Goal: Task Accomplishment & Management: Use online tool/utility

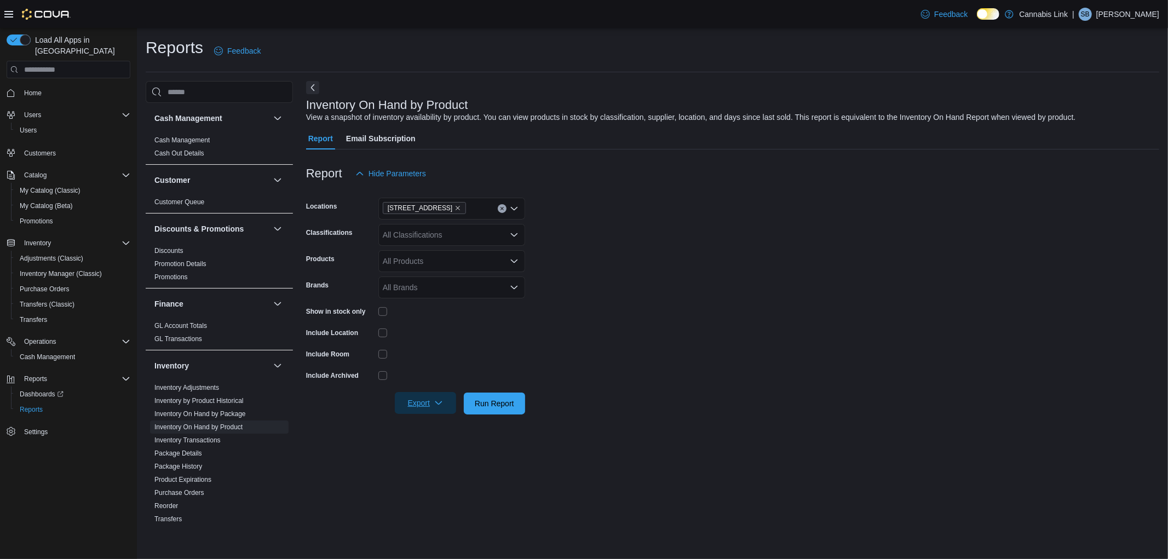
click at [425, 403] on span "Export" at bounding box center [425, 403] width 48 height 22
click at [422, 426] on span "Export to Excel" at bounding box center [426, 425] width 49 height 9
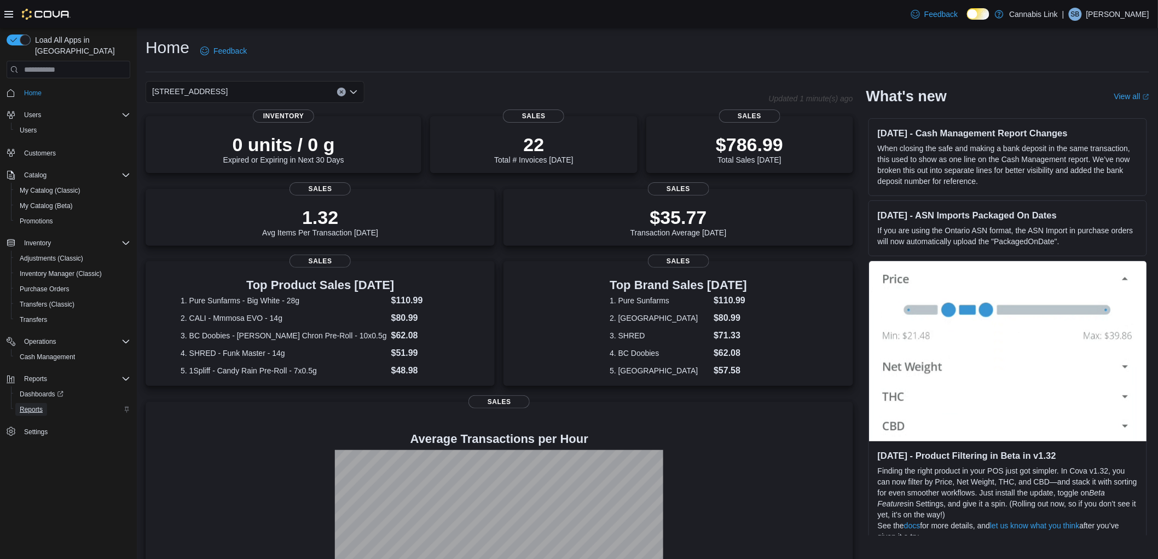
click at [31, 405] on span "Reports" at bounding box center [31, 409] width 23 height 9
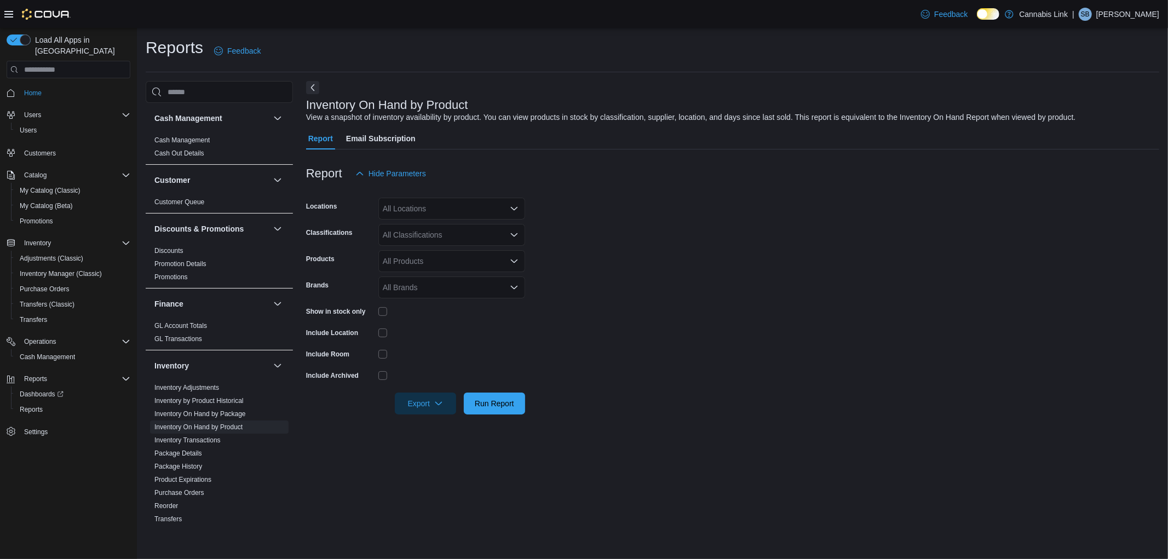
click at [447, 205] on div "All Locations" at bounding box center [451, 209] width 147 height 22
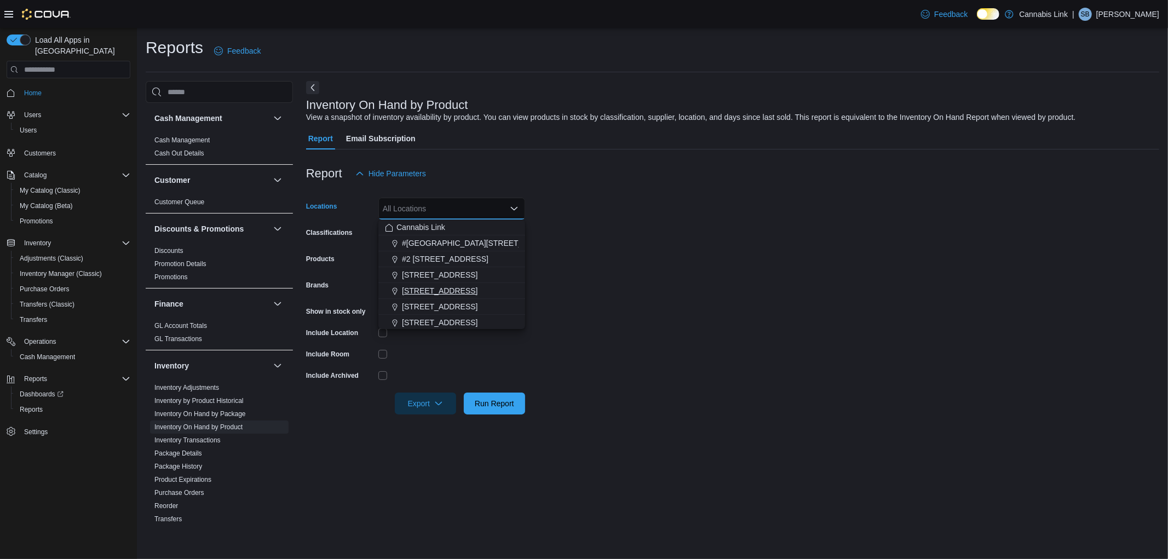
click at [468, 289] on span "[STREET_ADDRESS]" at bounding box center [440, 290] width 76 height 11
drag, startPoint x: 644, startPoint y: 349, endPoint x: 445, endPoint y: 360, distance: 199.5
click at [638, 351] on form "Locations 1295 Highbury Ave N Combo box. Selected. 1295 Highbury Ave N. Press B…" at bounding box center [732, 299] width 853 height 230
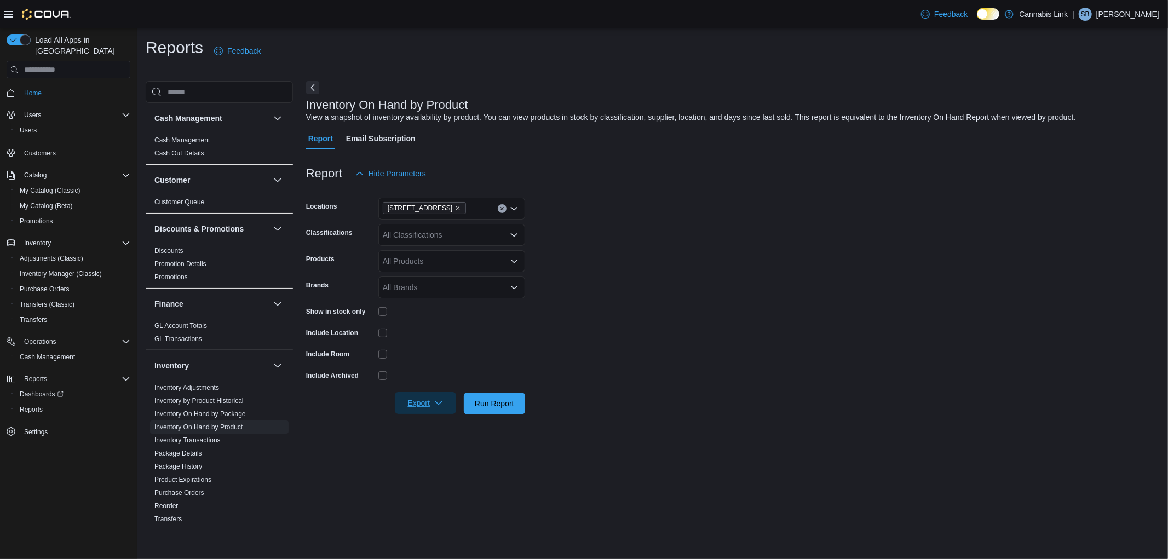
click at [435, 406] on icon "button" at bounding box center [438, 403] width 9 height 9
click at [445, 430] on button "Export to Excel" at bounding box center [427, 425] width 62 height 22
